Goal: Task Accomplishment & Management: Use online tool/utility

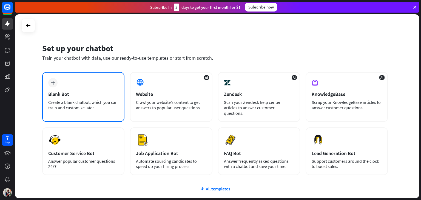
click at [90, 102] on div "Create a blank chatbot, which you can train and customize later." at bounding box center [83, 104] width 70 height 11
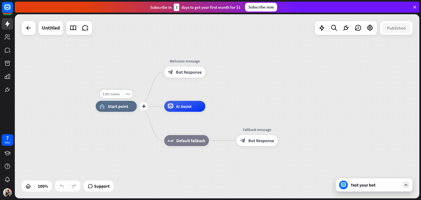
click at [112, 94] on span "Edit name" at bounding box center [111, 94] width 17 height 5
type input "*****"
click at [257, 99] on div "***** home_2 Start point Welcome message block_bot_response Bot Response AI Ass…" at bounding box center [217, 106] width 405 height 184
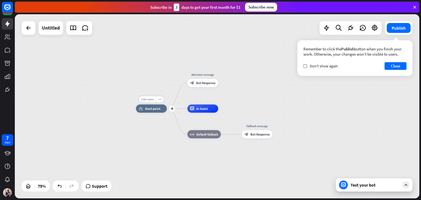
click at [149, 101] on span "Edit name" at bounding box center [147, 100] width 13 height 4
click at [177, 127] on div "***** home_2 Start point Welcome message block_bot_response Bot Response AI Ass…" at bounding box center [287, 178] width 303 height 138
click at [211, 82] on span "Bot Response" at bounding box center [205, 83] width 19 height 4
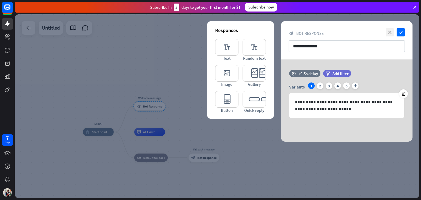
click at [388, 30] on icon "close" at bounding box center [390, 32] width 8 height 8
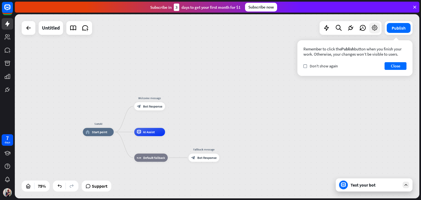
click at [379, 30] on div at bounding box center [374, 27] width 11 height 11
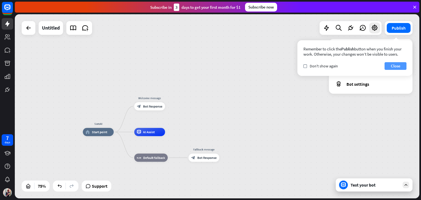
click at [392, 66] on button "Close" at bounding box center [396, 66] width 22 height 8
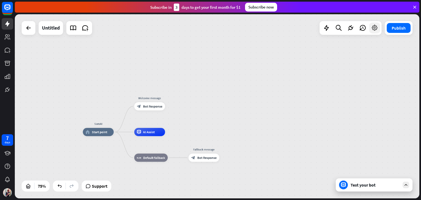
click at [377, 31] on icon at bounding box center [374, 27] width 7 height 7
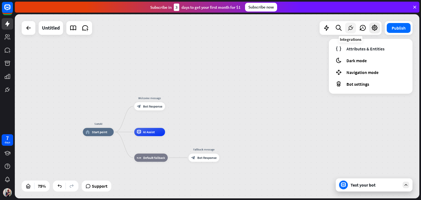
click at [348, 29] on icon at bounding box center [350, 27] width 7 height 7
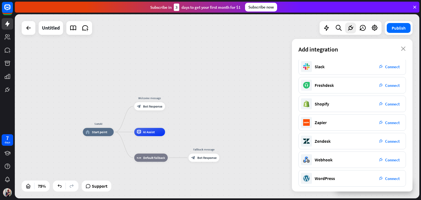
scroll to position [78, 0]
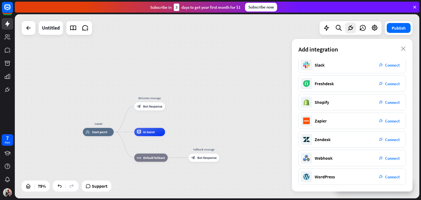
click at [263, 56] on div "SamAI home_2 Start point Welcome message block_bot_response Bot Response AI Ass…" at bounding box center [217, 106] width 405 height 184
click at [327, 32] on div at bounding box center [326, 27] width 11 height 11
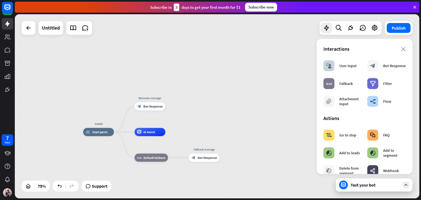
click at [280, 50] on div "SamAI home_2 Start point Welcome message block_bot_response Bot Response AI Ass…" at bounding box center [217, 106] width 405 height 184
click at [398, 46] on div "Interactions" at bounding box center [364, 49] width 82 height 6
click at [401, 50] on icon "close" at bounding box center [403, 49] width 5 height 4
